Goal: Information Seeking & Learning: Learn about a topic

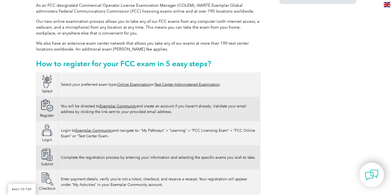
scroll to position [278, 0]
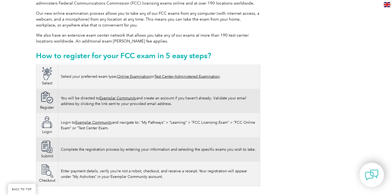
click at [133, 74] on link "Online Examination" at bounding box center [134, 76] width 34 height 5
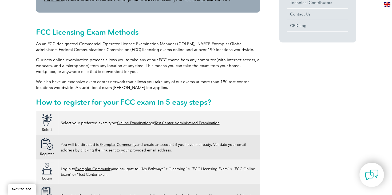
scroll to position [231, 0]
